Goal: Task Accomplishment & Management: Manage account settings

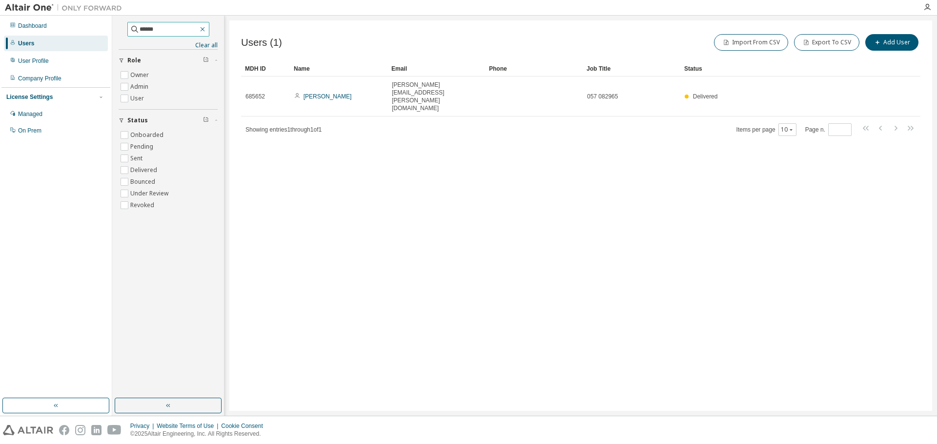
click at [206, 29] on icon "button" at bounding box center [203, 29] width 8 height 8
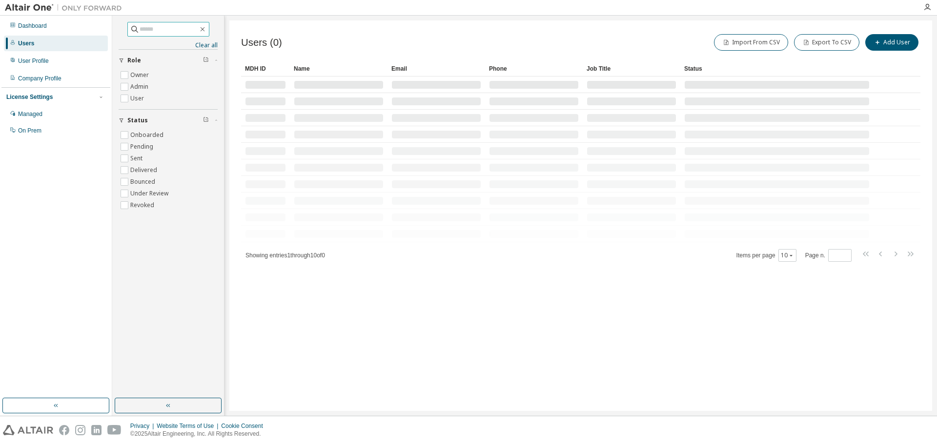
click at [178, 29] on input "text" at bounding box center [169, 29] width 59 height 10
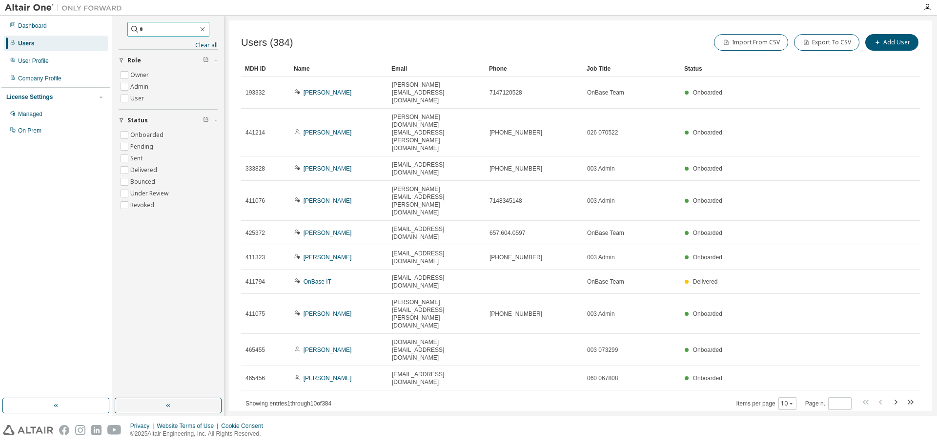
click at [151, 30] on input "*" at bounding box center [169, 29] width 59 height 10
type input "******"
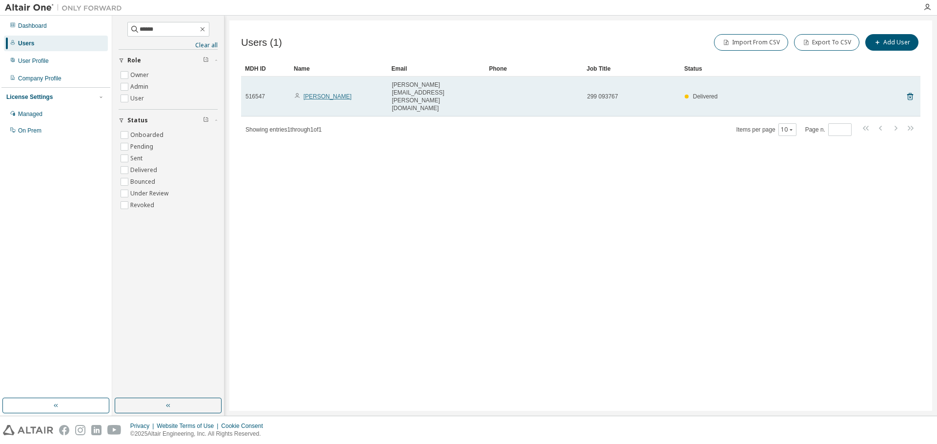
click at [319, 93] on link "[PERSON_NAME]" at bounding box center [327, 96] width 48 height 7
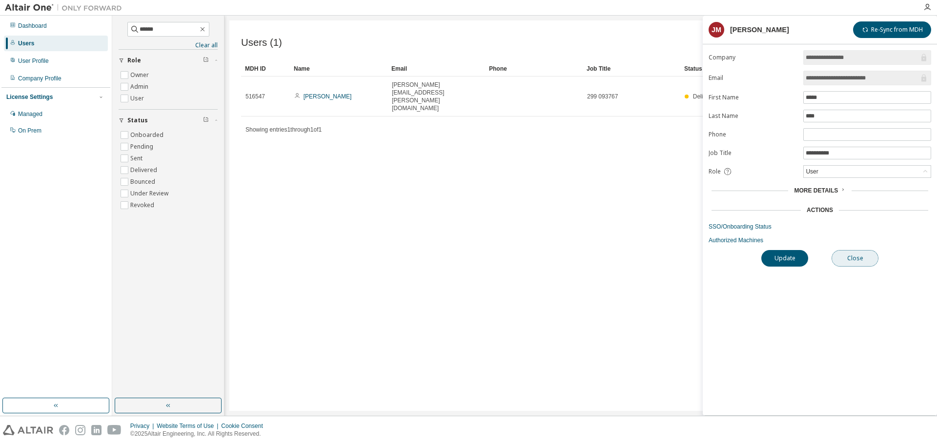
click at [866, 254] on button "Close" at bounding box center [854, 258] width 47 height 17
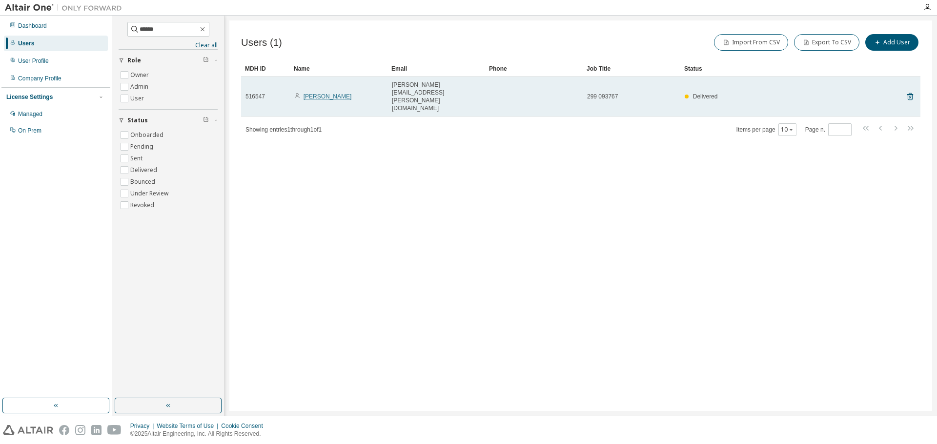
click at [323, 93] on link "[PERSON_NAME]" at bounding box center [327, 96] width 48 height 7
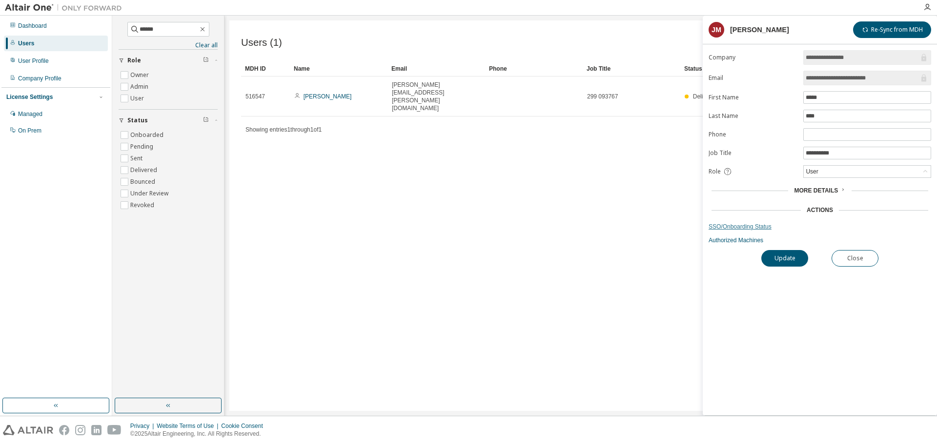
click at [746, 228] on link "SSO/Onboarding Status" at bounding box center [819, 227] width 222 height 8
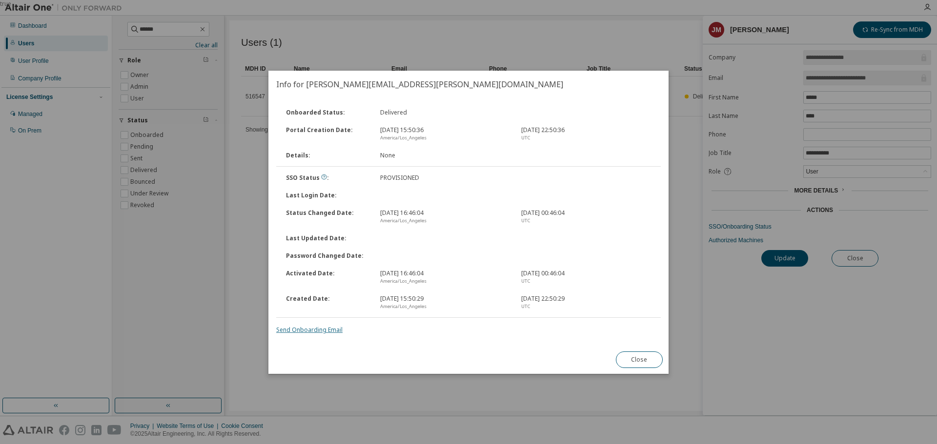
click at [313, 329] on link "Send Onboarding Email" at bounding box center [309, 330] width 66 height 8
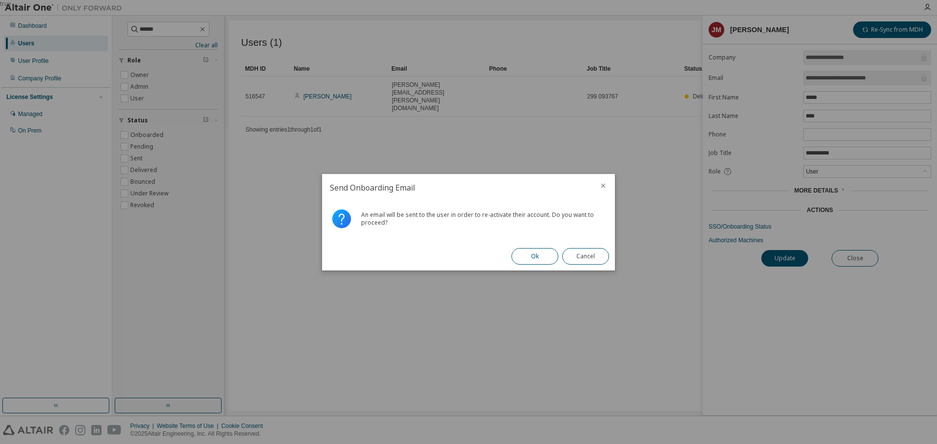
click at [526, 255] on button "Ok" at bounding box center [534, 256] width 47 height 17
click at [588, 260] on button "Close" at bounding box center [585, 256] width 47 height 17
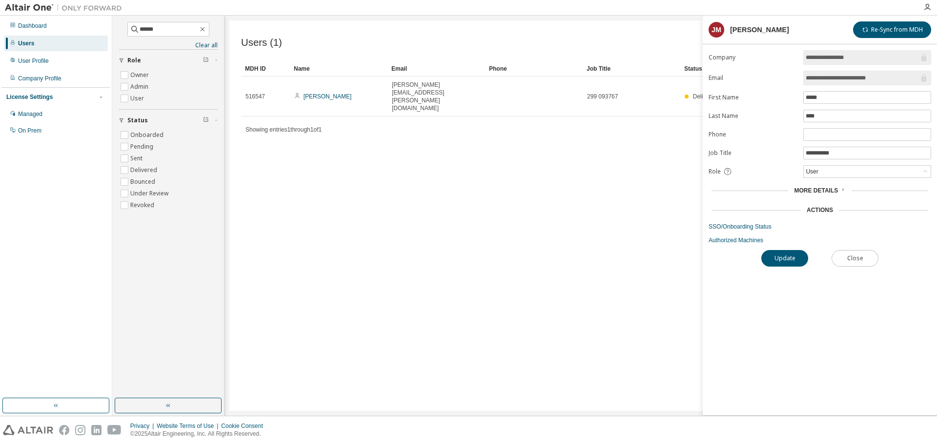
click at [860, 257] on button "Close" at bounding box center [854, 258] width 47 height 17
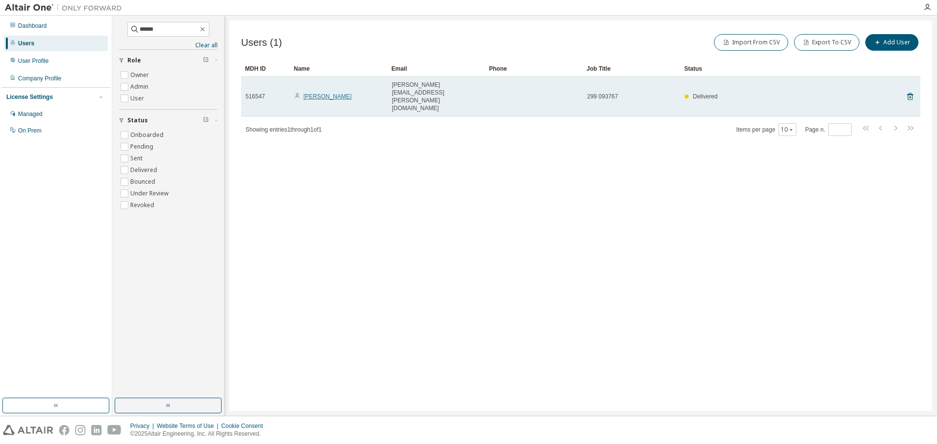
click at [319, 93] on link "[PERSON_NAME]" at bounding box center [327, 96] width 48 height 7
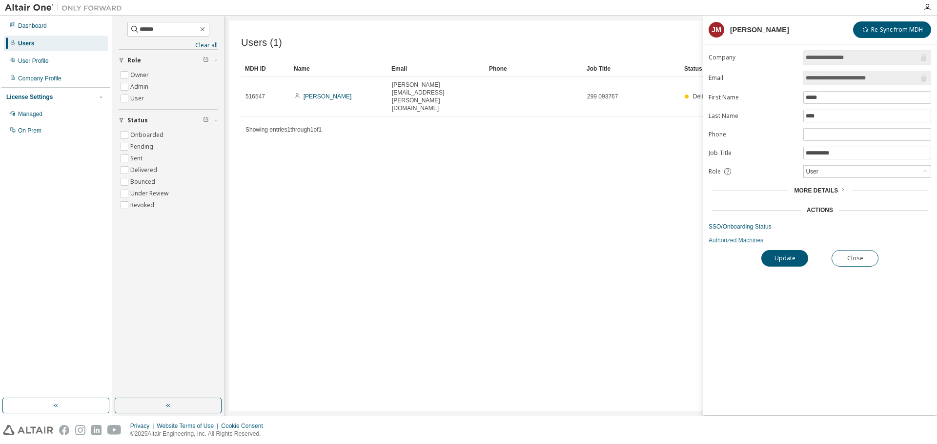
click at [733, 240] on link "Authorized Machines" at bounding box center [819, 241] width 222 height 8
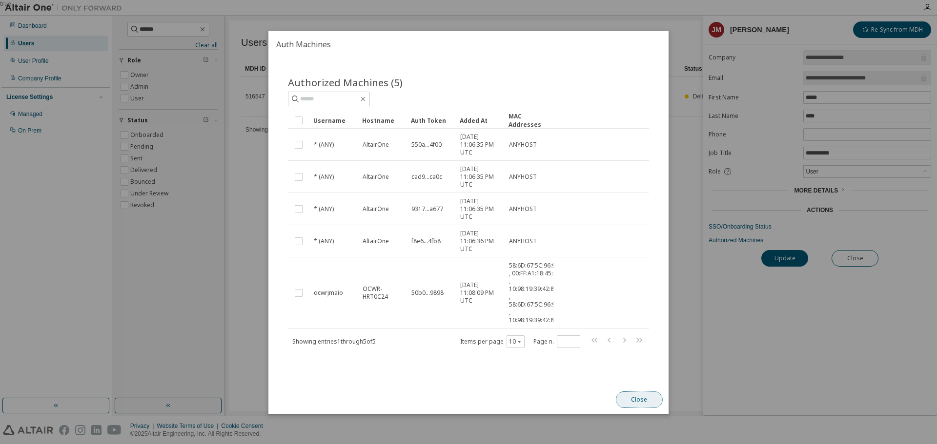
click at [637, 406] on button "Close" at bounding box center [639, 400] width 47 height 17
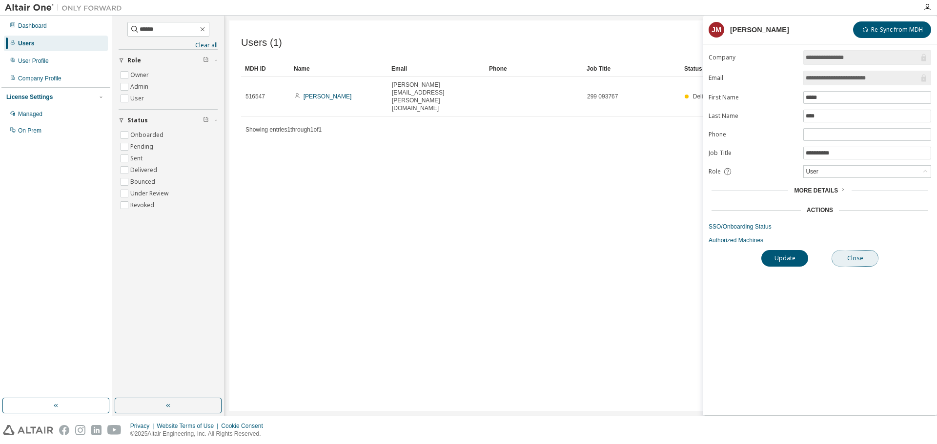
click at [870, 260] on button "Close" at bounding box center [854, 258] width 47 height 17
